Goal: Task Accomplishment & Management: Use online tool/utility

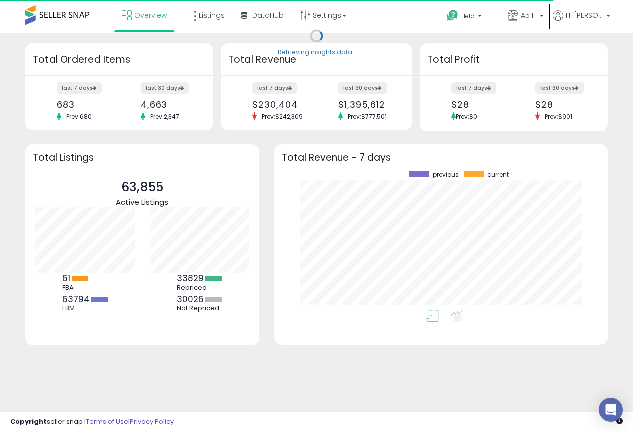
scroll to position [139, 314]
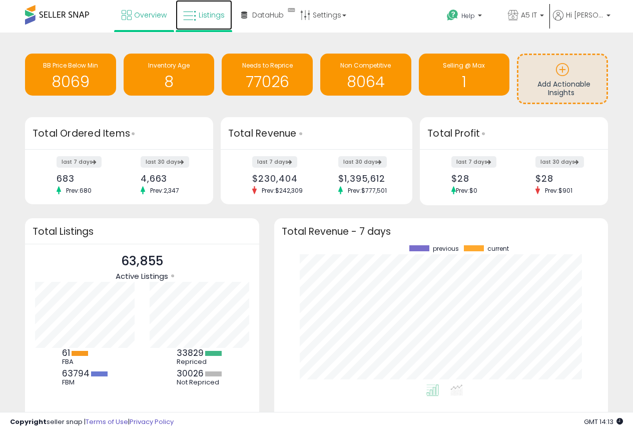
click at [212, 17] on span "Listings" at bounding box center [212, 15] width 26 height 10
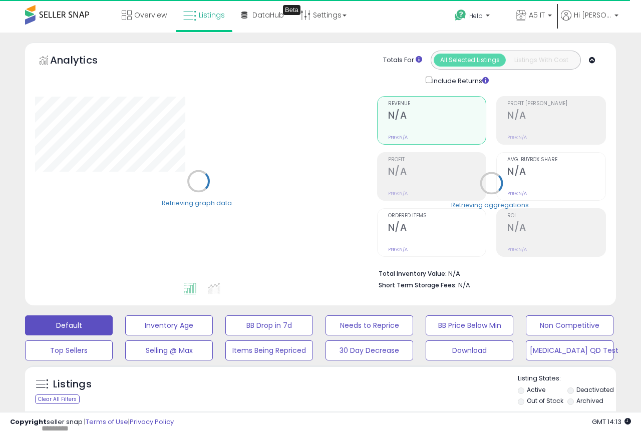
type input "*******"
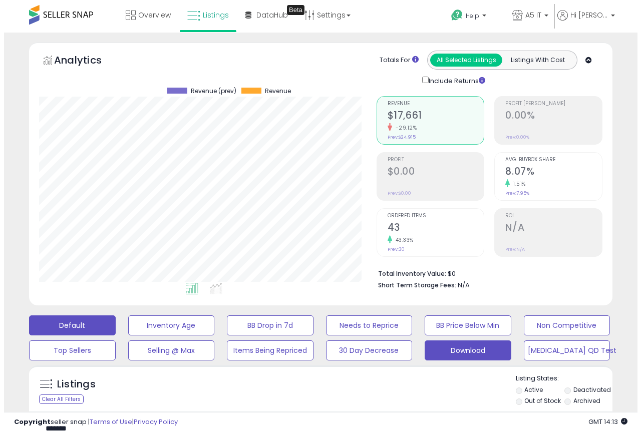
scroll to position [205, 338]
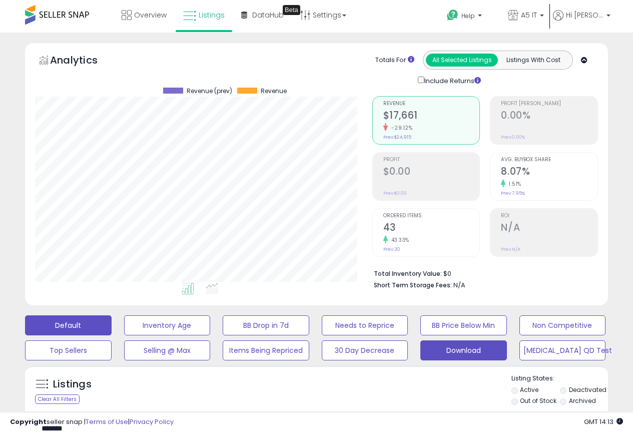
click at [466, 352] on button "Download" at bounding box center [464, 351] width 87 height 20
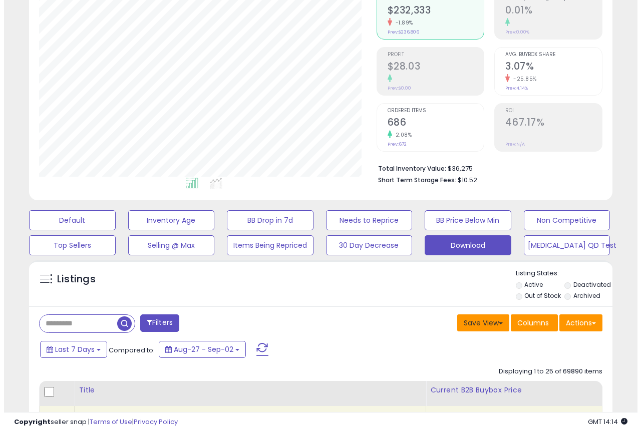
scroll to position [150, 0]
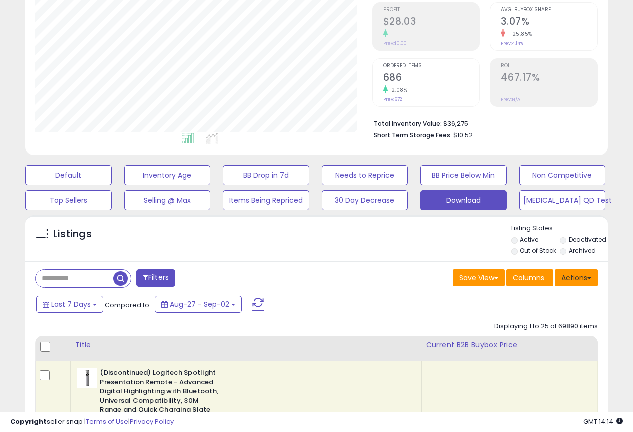
click at [578, 274] on button "Actions" at bounding box center [576, 277] width 43 height 17
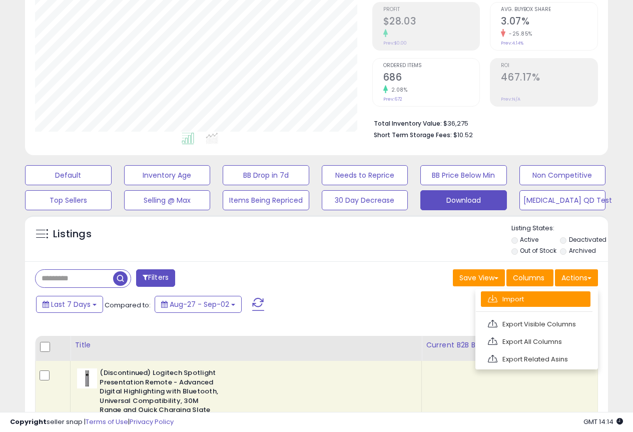
click at [512, 297] on link "Import" at bounding box center [536, 299] width 110 height 16
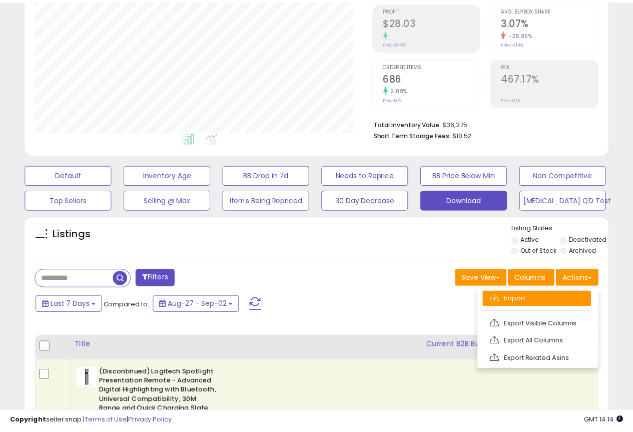
scroll to position [205, 342]
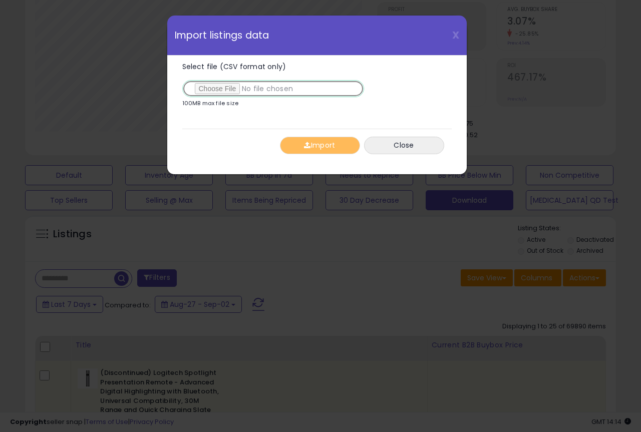
click at [214, 86] on input "Select file (CSV format only)" at bounding box center [273, 88] width 182 height 17
type input "**********"
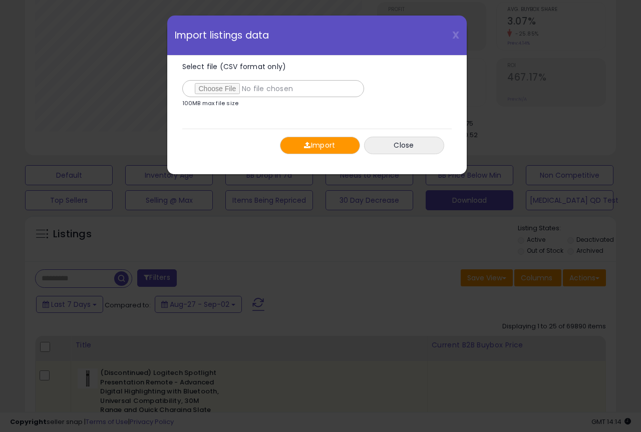
click at [317, 144] on button "Import" at bounding box center [320, 146] width 80 height 18
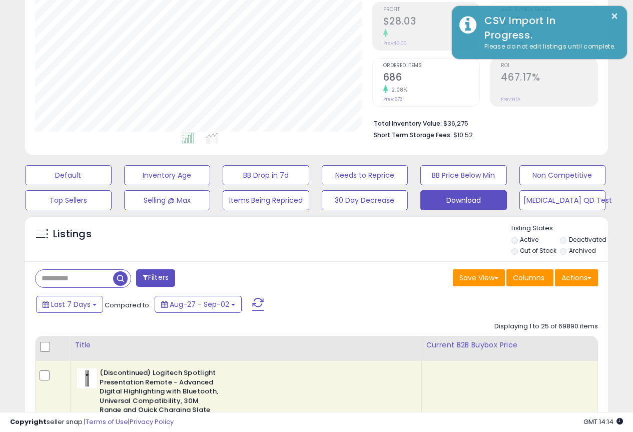
scroll to position [500580, 500448]
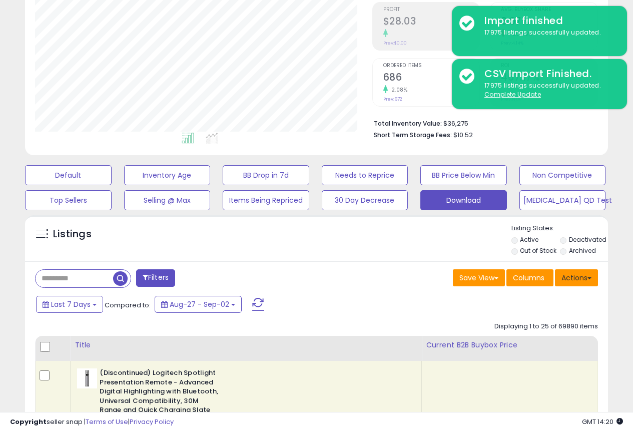
click at [588, 282] on button "Actions" at bounding box center [576, 277] width 43 height 17
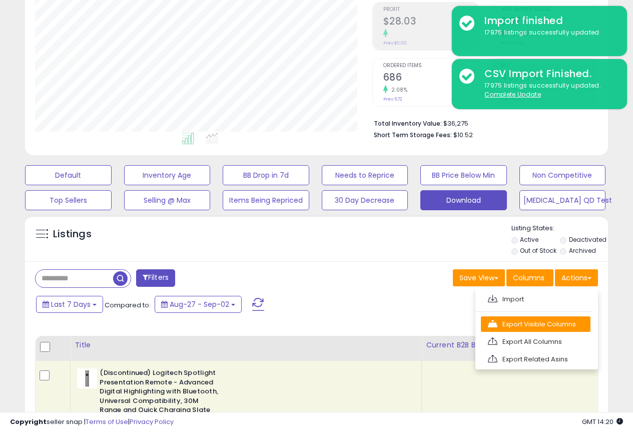
click at [535, 330] on link "Export Visible Columns" at bounding box center [536, 324] width 110 height 16
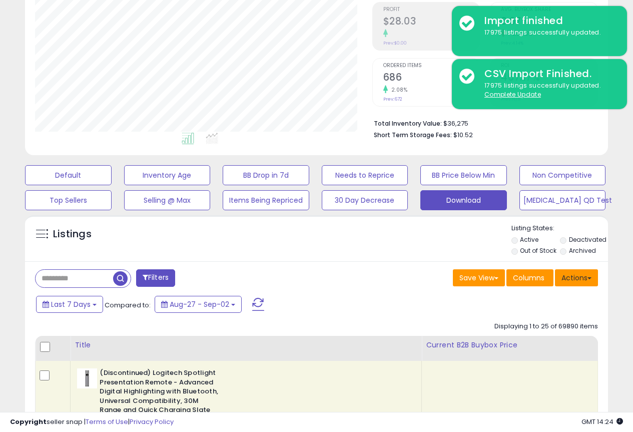
click at [570, 276] on button "Actions" at bounding box center [576, 277] width 43 height 17
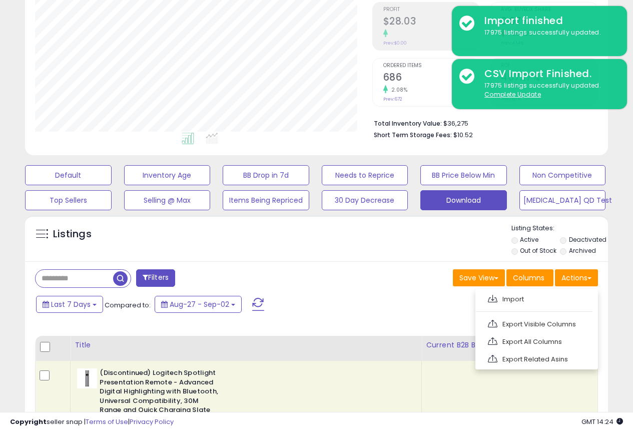
drag, startPoint x: 547, startPoint y: 303, endPoint x: 402, endPoint y: 270, distance: 148.9
click at [402, 270] on div "Save View Save As New View Columns Actions [GEOGRAPHIC_DATA]" at bounding box center [461, 279] width 289 height 20
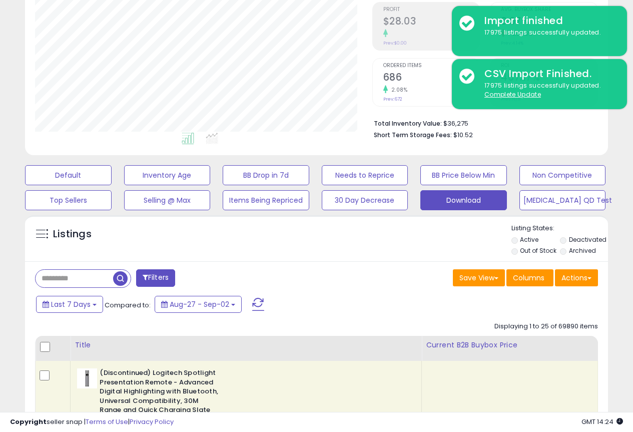
click at [386, 287] on div "Save View Save As New View Columns Actions [GEOGRAPHIC_DATA]" at bounding box center [461, 279] width 289 height 20
click at [581, 276] on button "Actions" at bounding box center [576, 277] width 43 height 17
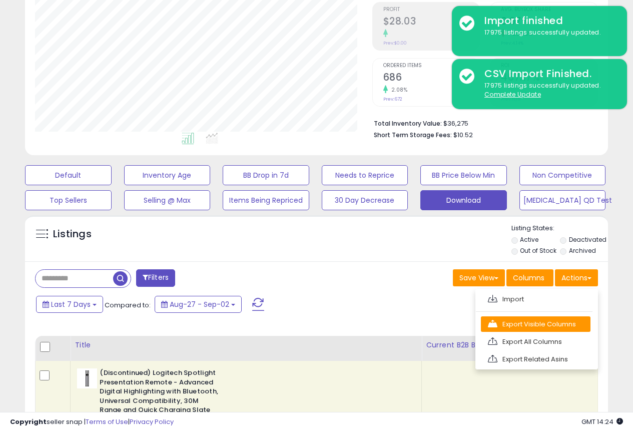
click at [536, 327] on link "Export Visible Columns" at bounding box center [536, 324] width 110 height 16
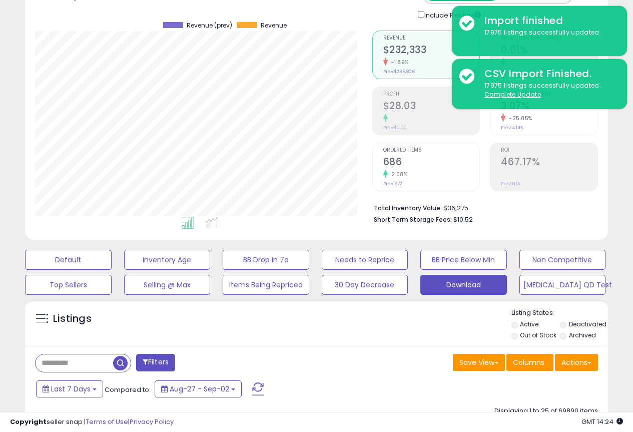
scroll to position [0, 0]
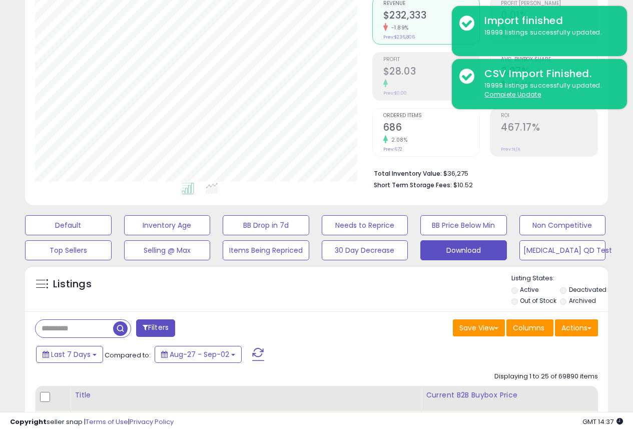
scroll to position [150, 0]
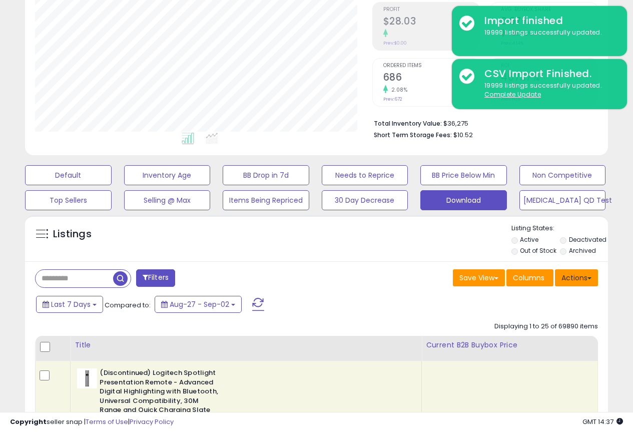
click at [578, 275] on button "Actions" at bounding box center [576, 277] width 43 height 17
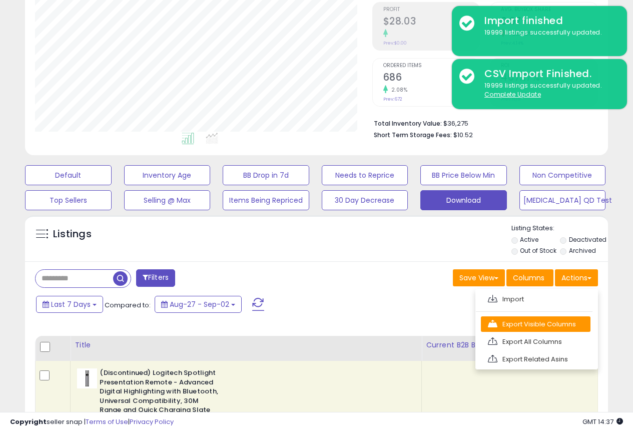
click at [549, 326] on link "Export Visible Columns" at bounding box center [536, 324] width 110 height 16
